Goal: Task Accomplishment & Management: Use online tool/utility

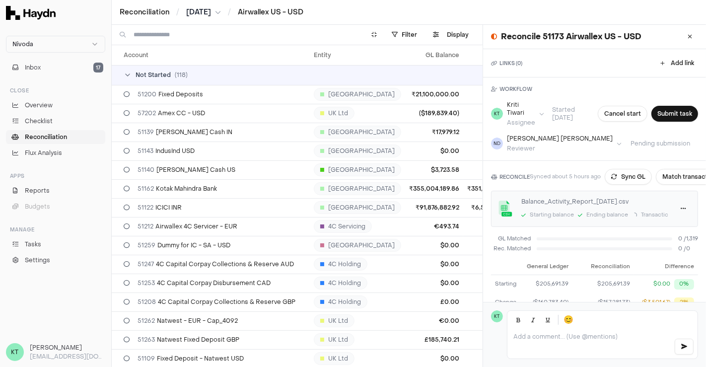
scroll to position [60, 0]
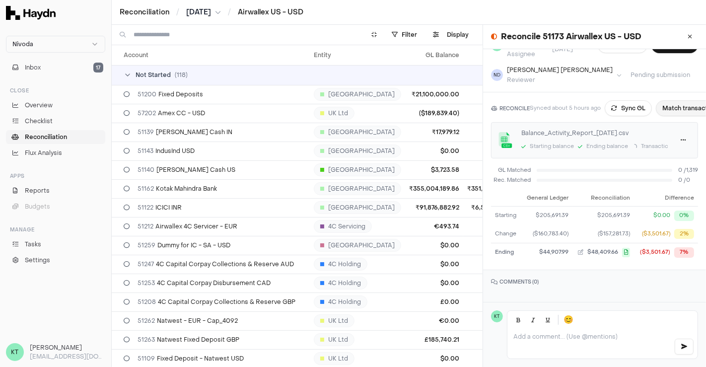
click at [677, 100] on button "Match transactions" at bounding box center [691, 108] width 71 height 16
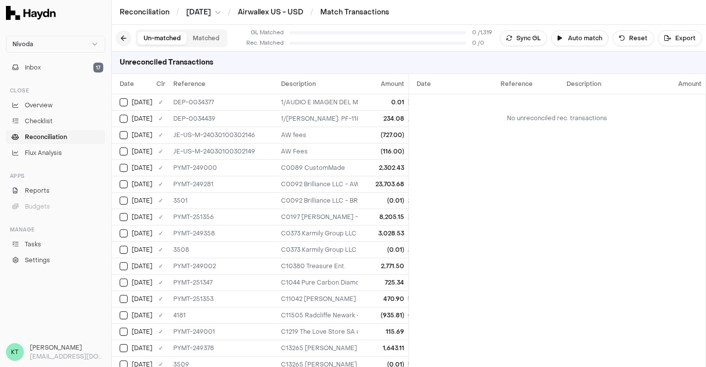
click at [127, 36] on button at bounding box center [124, 38] width 16 height 16
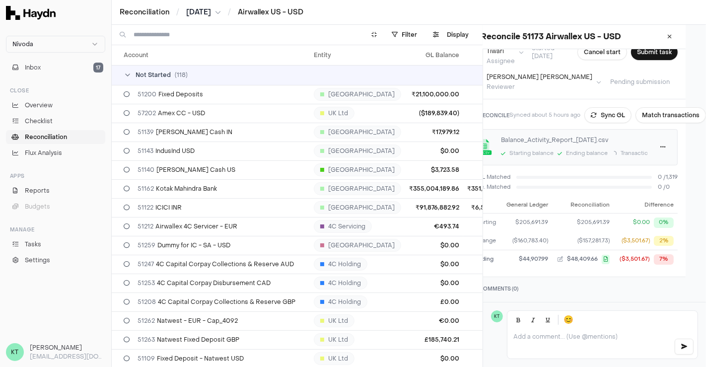
scroll to position [62, 0]
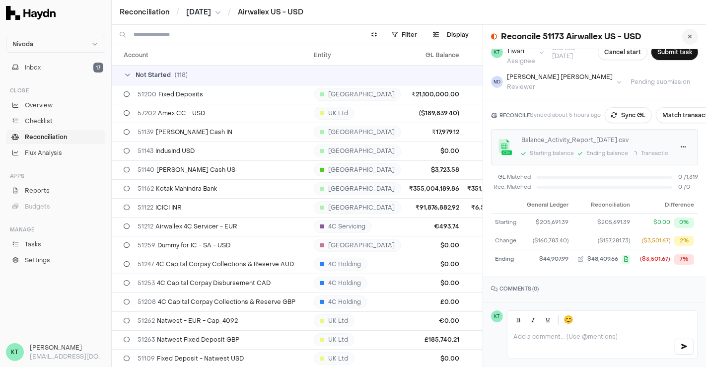
click at [688, 34] on icon at bounding box center [690, 37] width 4 height 6
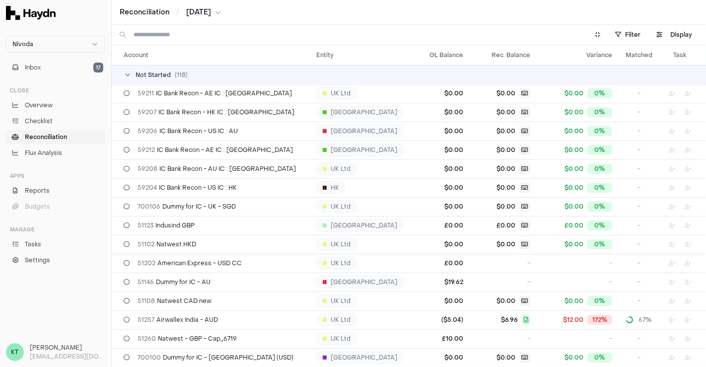
scroll to position [512, 0]
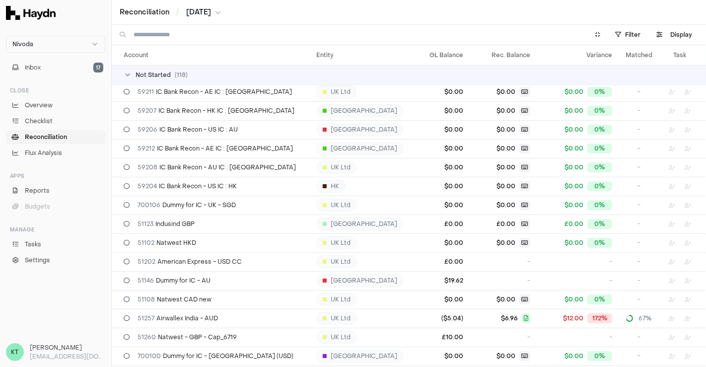
click at [131, 77] on icon at bounding box center [128, 75] width 8 height 8
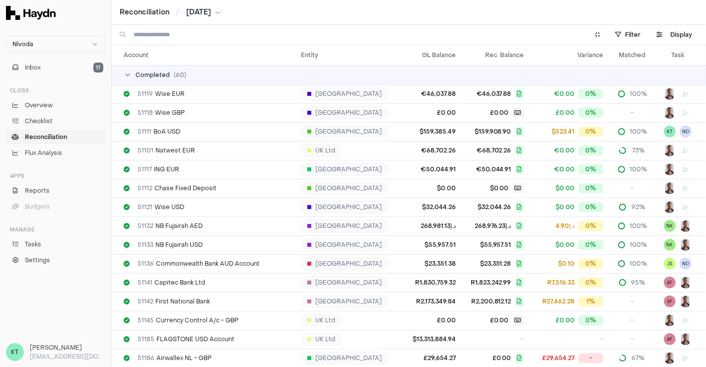
click at [130, 79] on td "Completed ( 60 )" at bounding box center [409, 75] width 594 height 20
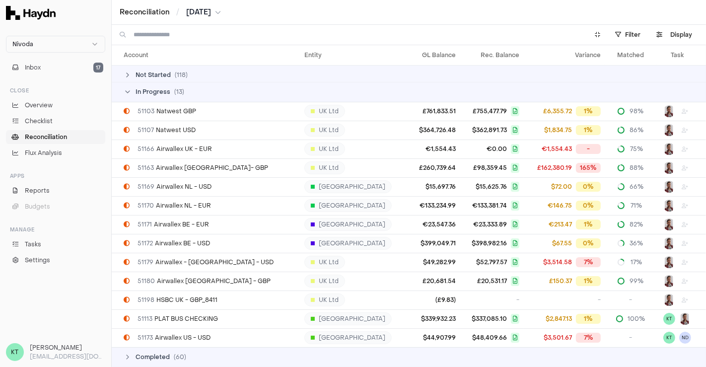
scroll to position [2, 0]
click at [626, 36] on html "Nivoda Inbox 17 Close Overview Checklist Reconciliation Flux Analysis Apps Repo…" at bounding box center [353, 183] width 706 height 367
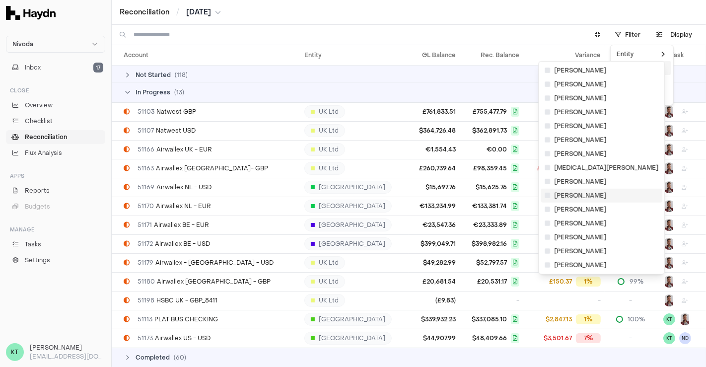
click at [549, 193] on icon at bounding box center [547, 196] width 5 height 6
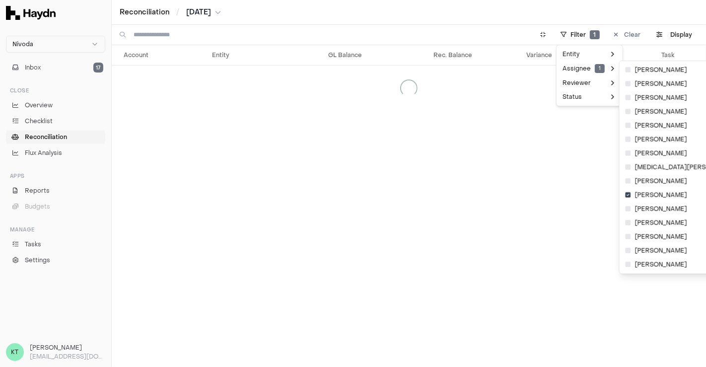
scroll to position [16, 0]
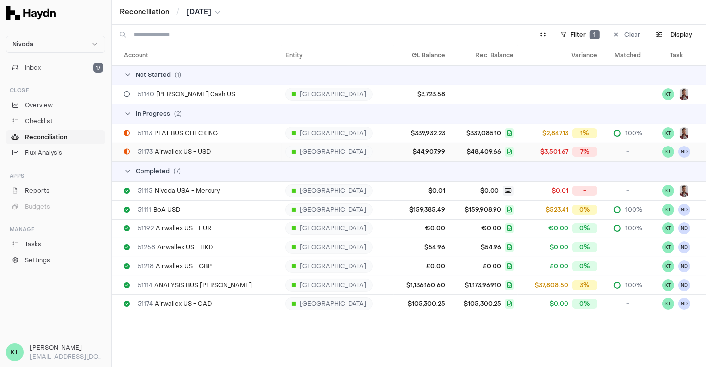
click at [259, 155] on div "51173 Airwallex US - USD" at bounding box center [201, 152] width 154 height 8
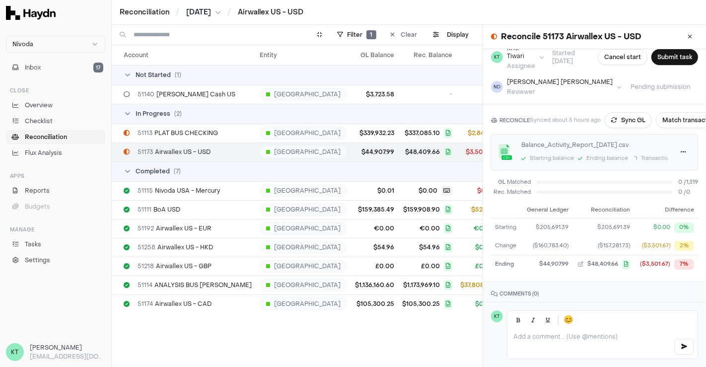
scroll to position [57, 0]
click at [685, 38] on button at bounding box center [690, 37] width 16 height 16
